Goal: Information Seeking & Learning: Learn about a topic

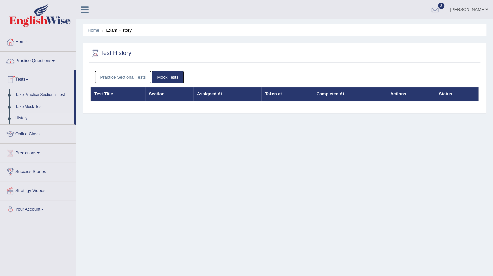
click at [34, 58] on link "Practice Questions" at bounding box center [38, 60] width 76 height 17
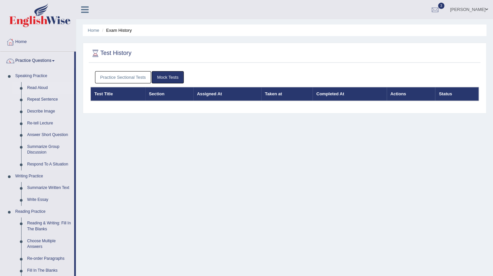
click at [34, 86] on link "Read Aloud" at bounding box center [49, 88] width 50 height 12
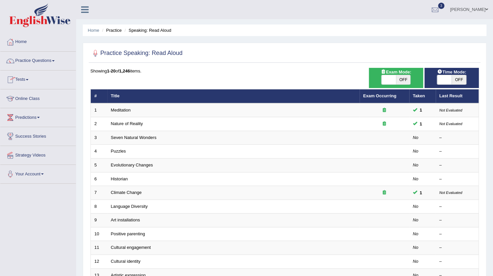
click at [399, 77] on span "OFF" at bounding box center [403, 79] width 15 height 9
checkbox input "true"
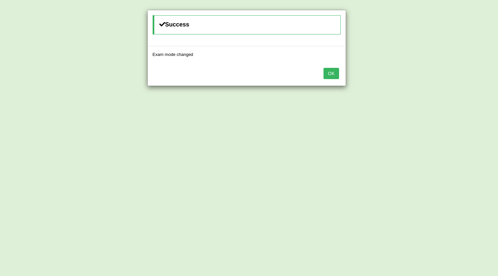
click at [331, 74] on button "OK" at bounding box center [331, 73] width 15 height 11
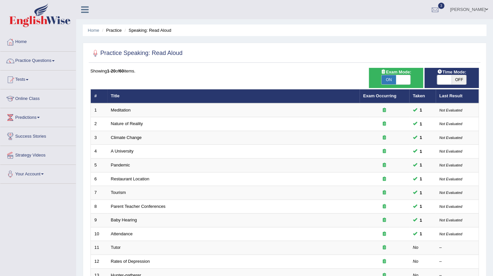
click at [458, 80] on span "OFF" at bounding box center [459, 79] width 15 height 9
checkbox input "true"
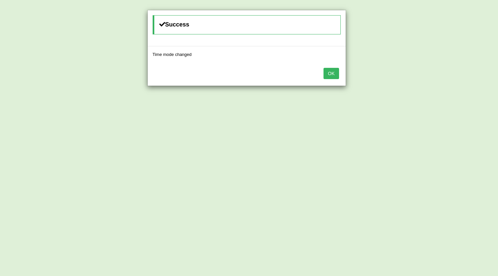
click at [329, 71] on button "OK" at bounding box center [331, 73] width 15 height 11
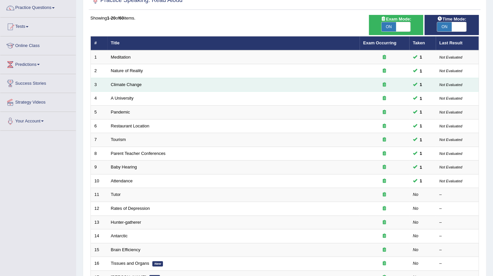
scroll to position [53, 0]
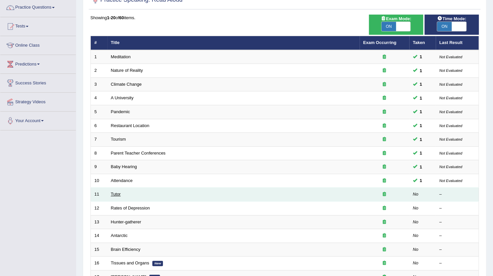
click at [119, 192] on link "Tutor" at bounding box center [116, 194] width 10 height 5
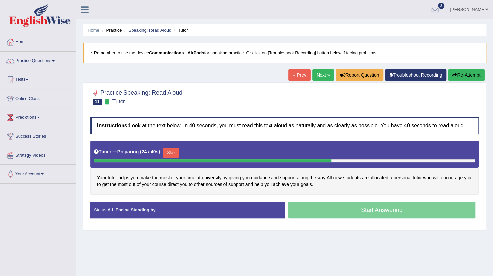
click at [172, 156] on button "Skip" at bounding box center [171, 153] width 17 height 10
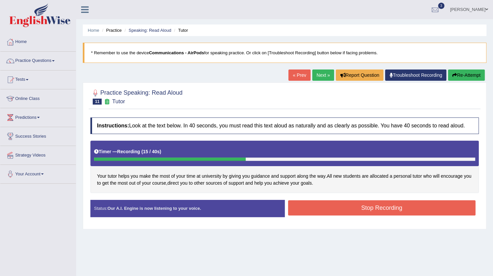
click at [407, 204] on button "Stop Recording" at bounding box center [382, 207] width 188 height 15
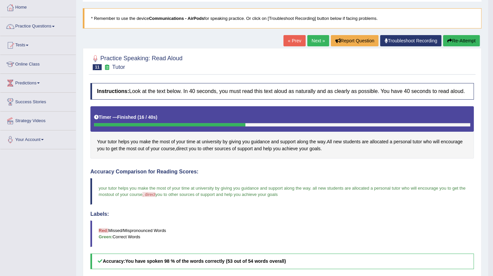
scroll to position [32, 0]
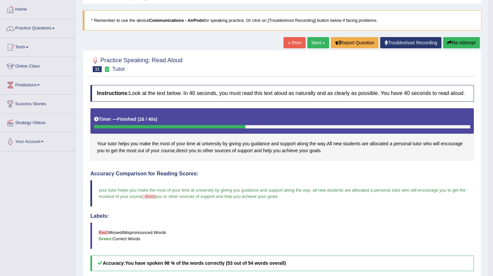
click at [313, 41] on link "Next »" at bounding box center [318, 42] width 22 height 11
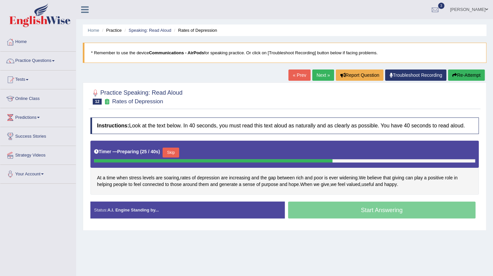
click at [175, 153] on button "Skip" at bounding box center [171, 153] width 17 height 10
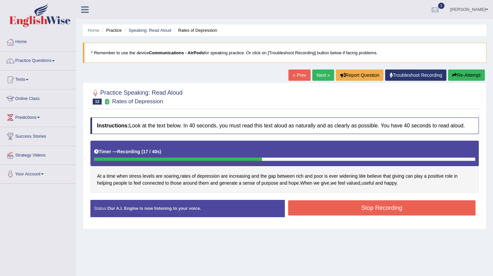
click at [366, 208] on button "Stop Recording" at bounding box center [382, 207] width 188 height 15
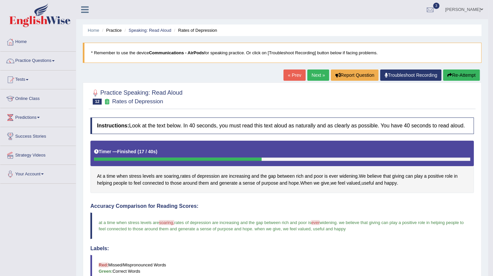
click at [313, 74] on link "Next »" at bounding box center [318, 75] width 22 height 11
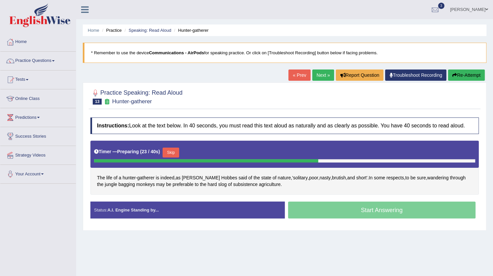
click at [174, 148] on button "Skip" at bounding box center [171, 153] width 17 height 10
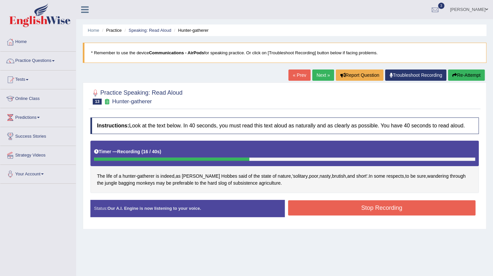
click at [407, 206] on button "Stop Recording" at bounding box center [382, 207] width 188 height 15
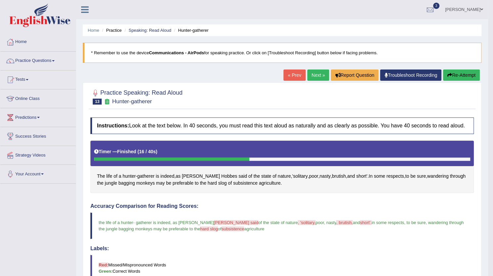
click at [311, 73] on link "Next »" at bounding box center [318, 75] width 22 height 11
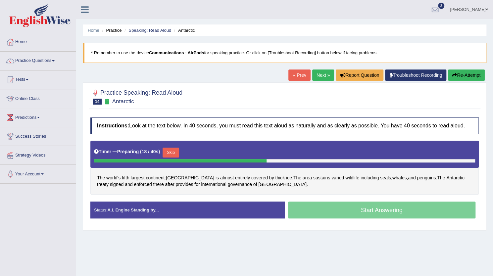
click at [172, 153] on button "Skip" at bounding box center [171, 153] width 17 height 10
click at [172, 150] on button "Skip" at bounding box center [168, 153] width 17 height 10
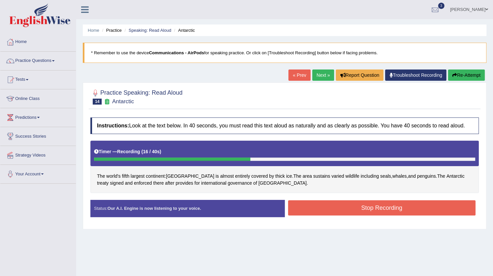
click at [350, 209] on button "Stop Recording" at bounding box center [382, 207] width 188 height 15
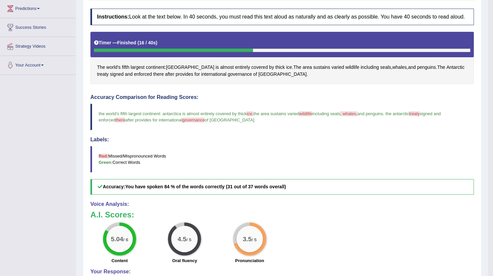
scroll to position [109, 0]
click at [259, 231] on div "3.5 / 5" at bounding box center [250, 239] width 27 height 27
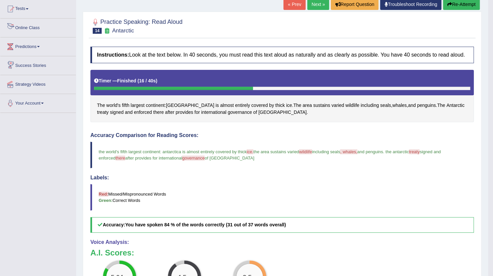
scroll to position [0, 0]
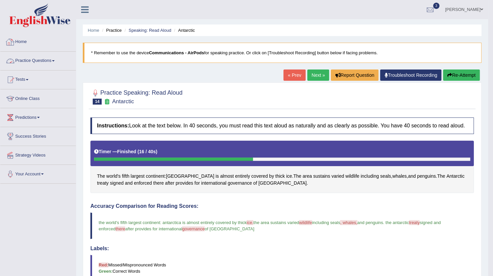
click at [29, 60] on link "Practice Questions" at bounding box center [38, 60] width 76 height 17
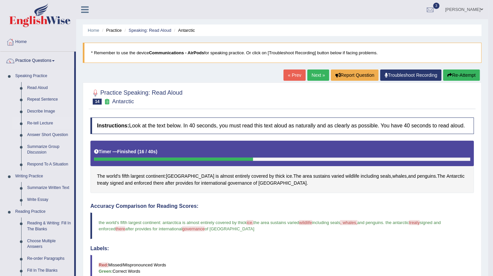
click at [39, 120] on link "Re-tell Lecture" at bounding box center [49, 124] width 50 height 12
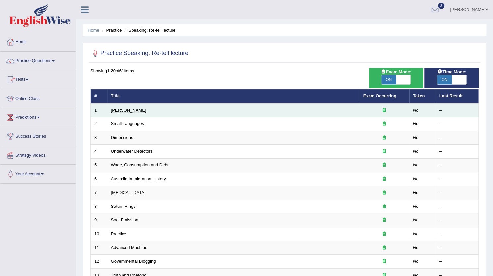
click at [123, 111] on link "[PERSON_NAME]" at bounding box center [128, 110] width 35 height 5
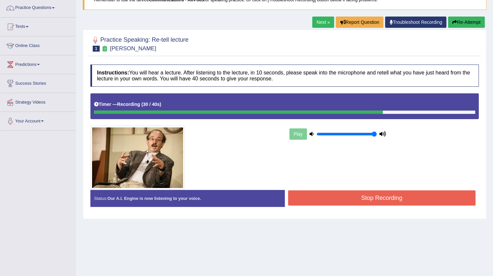
scroll to position [57, 0]
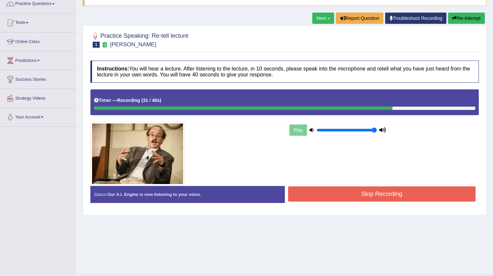
click at [415, 190] on button "Stop Recording" at bounding box center [382, 193] width 188 height 15
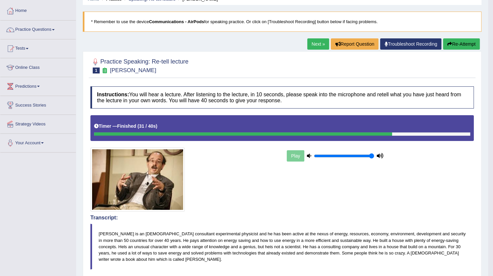
scroll to position [0, 0]
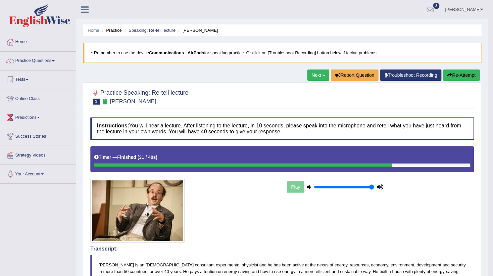
click at [318, 72] on link "Next »" at bounding box center [318, 75] width 22 height 11
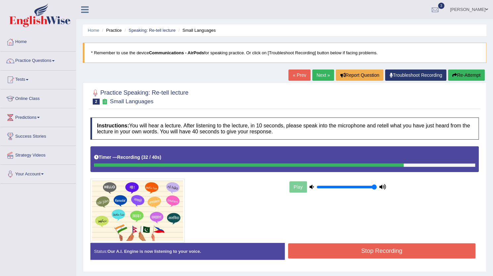
scroll to position [33, 0]
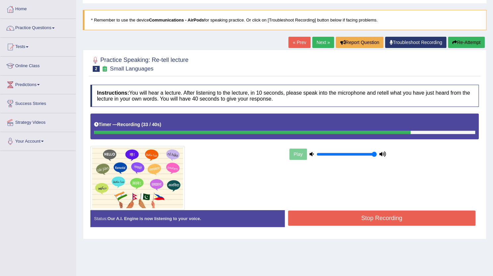
click at [325, 217] on button "Stop Recording" at bounding box center [382, 218] width 188 height 15
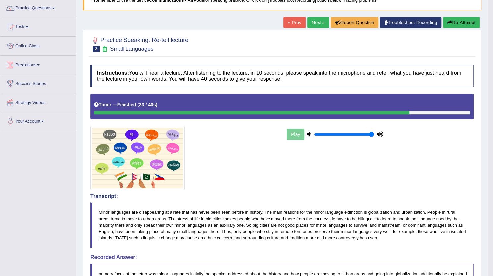
scroll to position [51, 0]
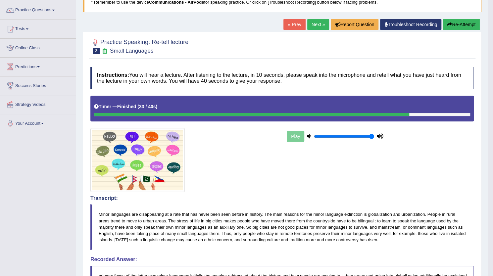
click at [313, 24] on link "Next »" at bounding box center [318, 24] width 22 height 11
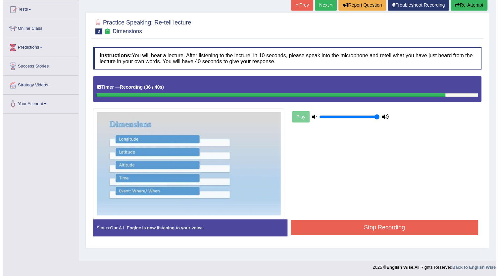
scroll to position [72, 0]
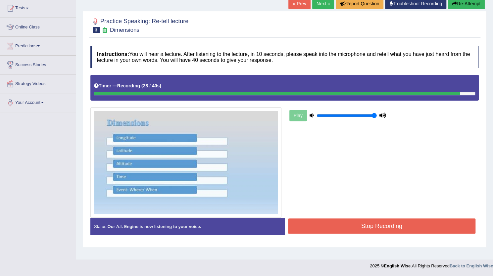
click at [368, 224] on button "Stop Recording" at bounding box center [382, 226] width 188 height 15
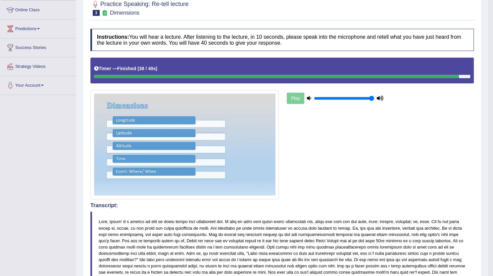
scroll to position [0, 0]
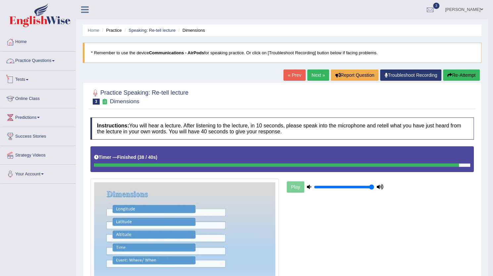
click at [46, 61] on link "Practice Questions" at bounding box center [38, 60] width 76 height 17
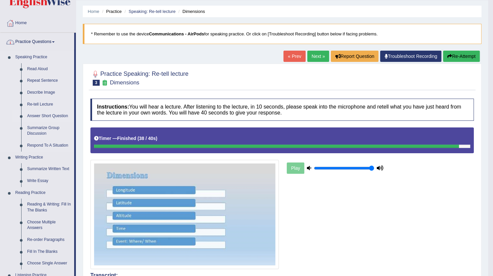
scroll to position [19, 0]
click at [36, 127] on link "Summarize Group Discussion" at bounding box center [49, 131] width 50 height 18
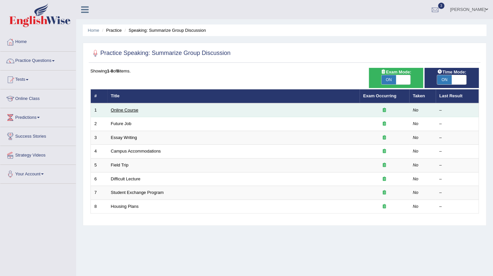
click at [126, 112] on link "Online Course" at bounding box center [124, 110] width 27 height 5
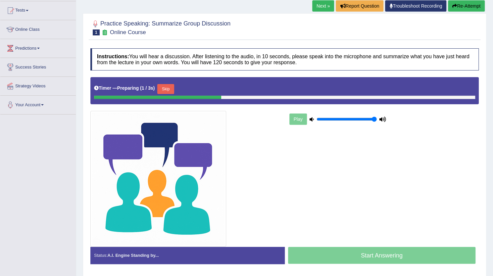
scroll to position [70, 0]
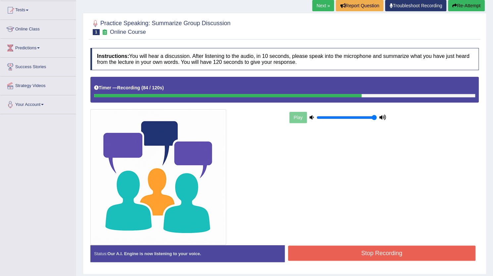
click at [342, 254] on button "Stop Recording" at bounding box center [382, 253] width 188 height 15
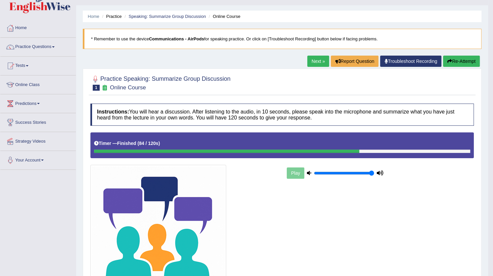
scroll to position [0, 0]
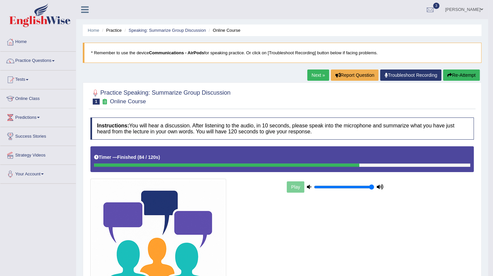
click at [314, 78] on link "Next »" at bounding box center [318, 75] width 22 height 11
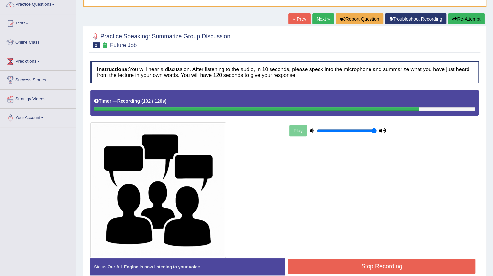
scroll to position [88, 0]
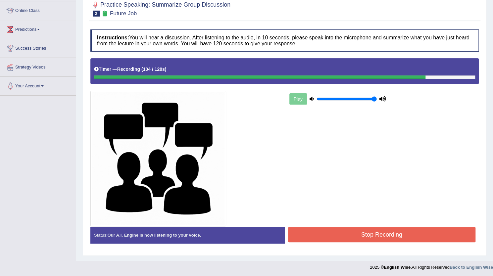
click at [369, 233] on button "Stop Recording" at bounding box center [382, 234] width 188 height 15
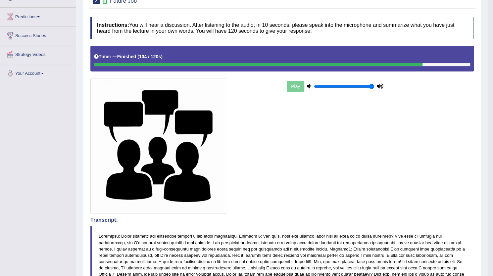
scroll to position [0, 0]
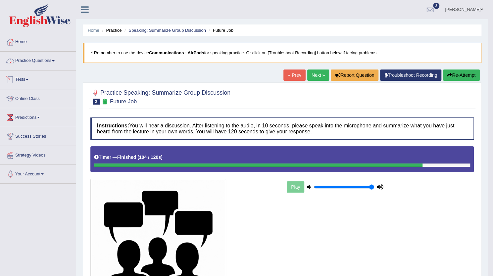
click at [36, 61] on link "Practice Questions" at bounding box center [38, 60] width 76 height 17
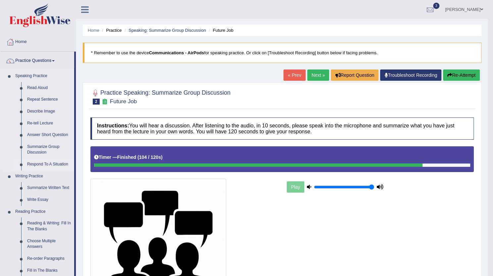
click at [50, 167] on link "Respond To A Situation" at bounding box center [49, 165] width 50 height 12
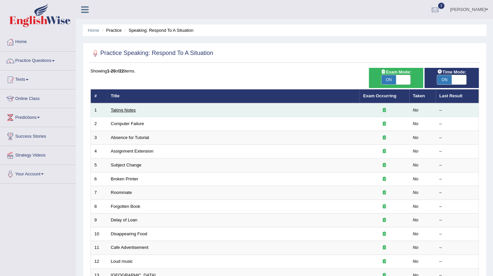
click at [128, 108] on link "Taking Notes" at bounding box center [123, 110] width 25 height 5
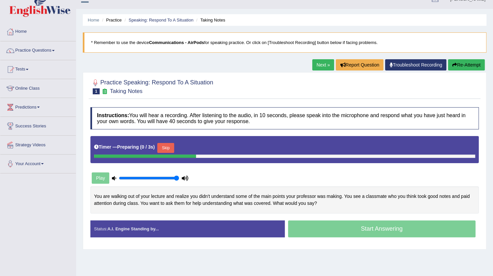
scroll to position [19, 0]
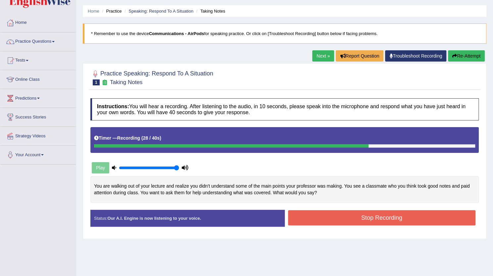
click at [351, 216] on button "Stop Recording" at bounding box center [382, 217] width 188 height 15
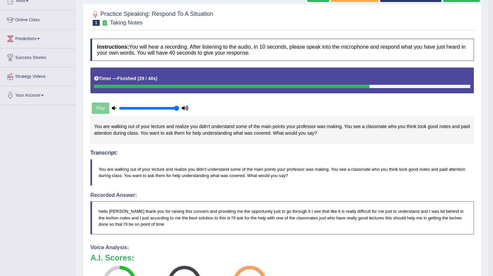
scroll to position [0, 0]
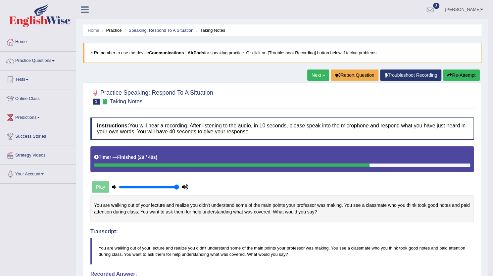
click at [319, 72] on link "Next »" at bounding box center [318, 75] width 22 height 11
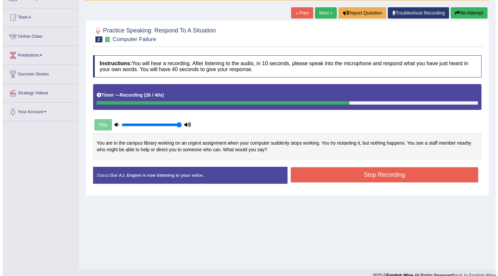
scroll to position [72, 0]
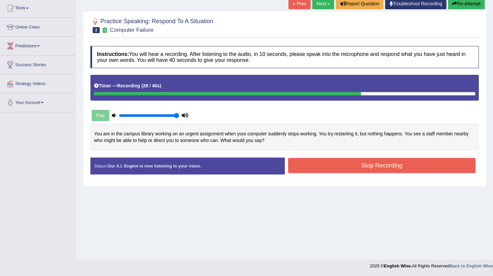
click at [357, 169] on button "Stop Recording" at bounding box center [382, 165] width 188 height 15
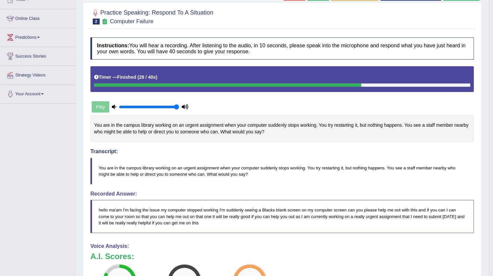
scroll to position [0, 0]
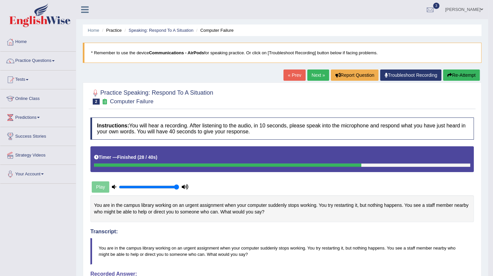
click at [321, 77] on link "Next »" at bounding box center [318, 75] width 22 height 11
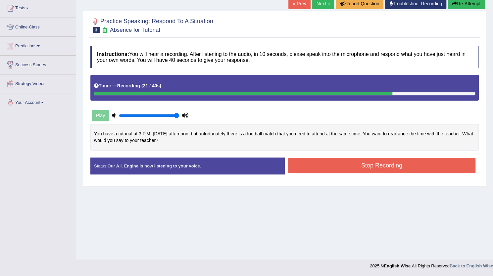
click at [356, 159] on button "Stop Recording" at bounding box center [382, 165] width 188 height 15
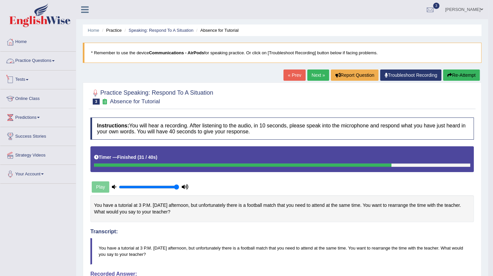
click at [37, 55] on link "Practice Questions" at bounding box center [38, 60] width 76 height 17
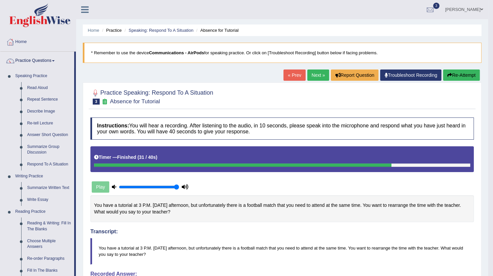
click at [146, 70] on div "Home Practice Speaking: Respond To A Situation Absence for Tutorial * Remember …" at bounding box center [282, 244] width 412 height 489
click at [140, 70] on div "Home Practice Speaking: Respond To A Situation Absence for Tutorial * Remember …" at bounding box center [282, 244] width 412 height 489
click at [20, 43] on link "Home" at bounding box center [38, 41] width 76 height 17
